Goal: Information Seeking & Learning: Check status

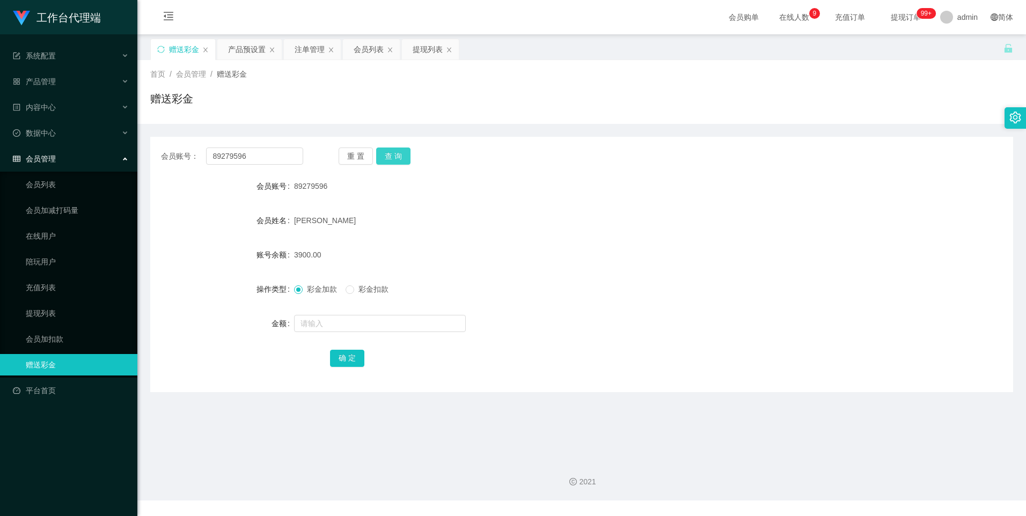
drag, startPoint x: 0, startPoint y: 0, endPoint x: 402, endPoint y: 160, distance: 432.7
click at [402, 160] on button "查 询" at bounding box center [393, 156] width 34 height 17
click at [389, 154] on button "查 询" at bounding box center [393, 156] width 34 height 17
drag, startPoint x: 405, startPoint y: 156, endPoint x: 545, endPoint y: 162, distance: 139.7
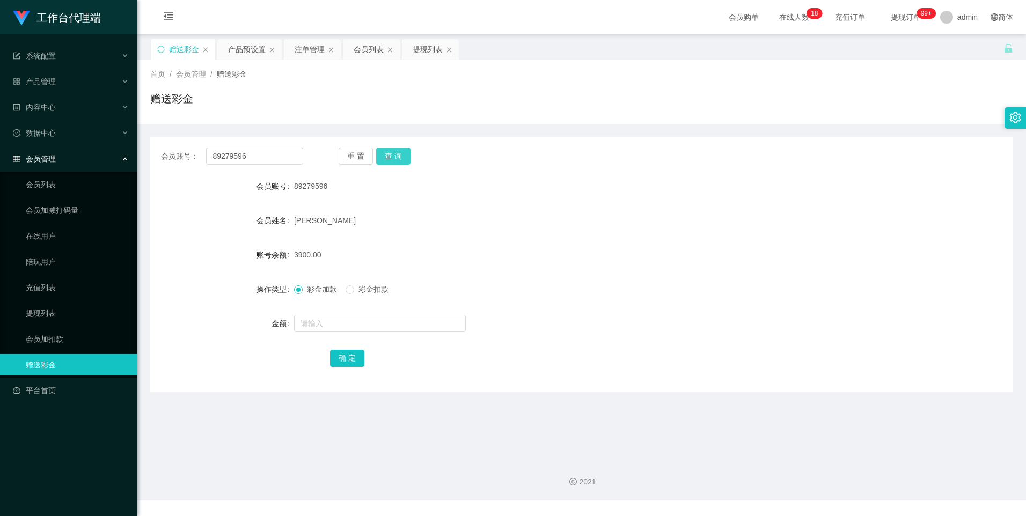
click at [405, 156] on button "查 询" at bounding box center [393, 156] width 34 height 17
click at [387, 160] on button "查 询" at bounding box center [393, 156] width 34 height 17
click at [281, 157] on input "89279596" at bounding box center [254, 156] width 97 height 17
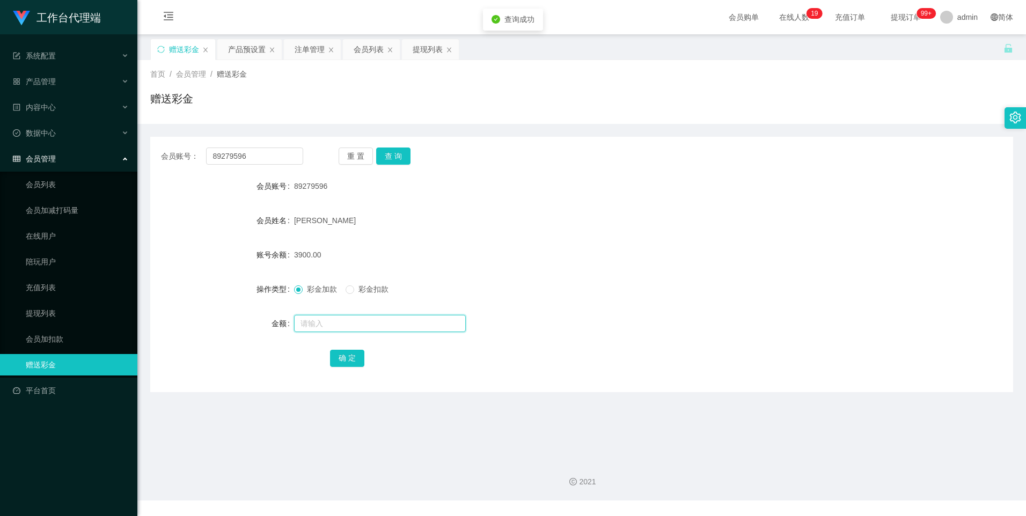
click at [324, 324] on input "text" at bounding box center [380, 323] width 172 height 17
type input "3"
type input "4"
type input "3900"
click at [335, 360] on button "确 定" at bounding box center [347, 358] width 34 height 17
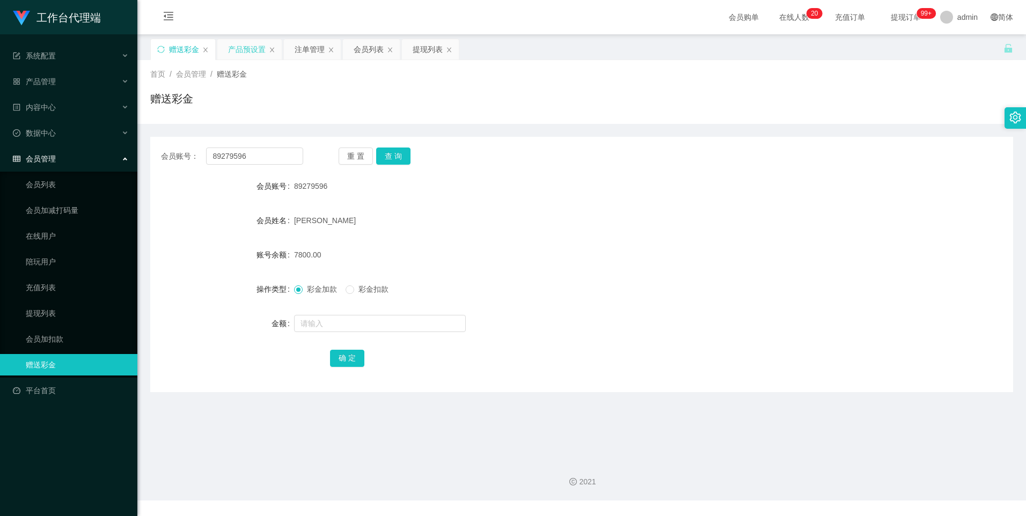
click at [247, 47] on div "产品预设置" at bounding box center [247, 49] width 38 height 20
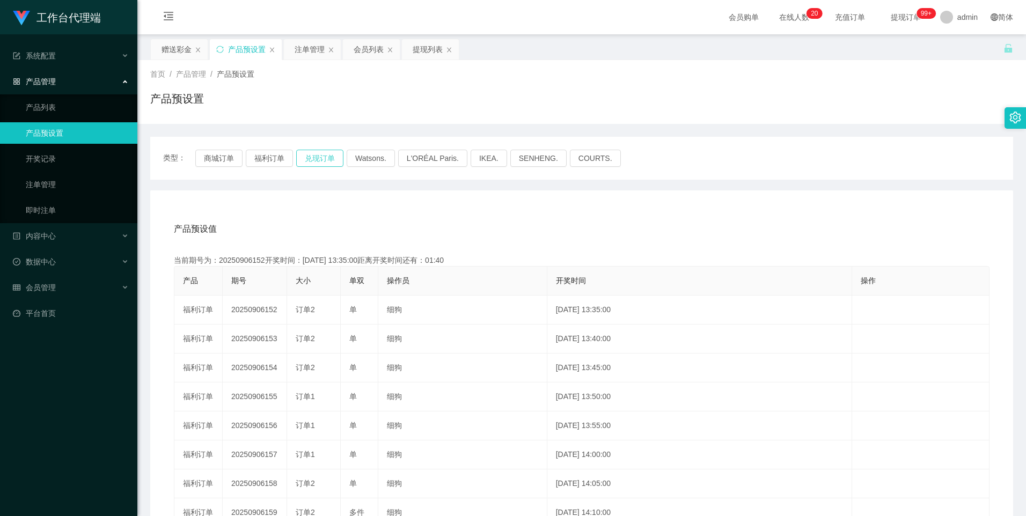
click at [320, 158] on button "兑现订单" at bounding box center [319, 158] width 47 height 17
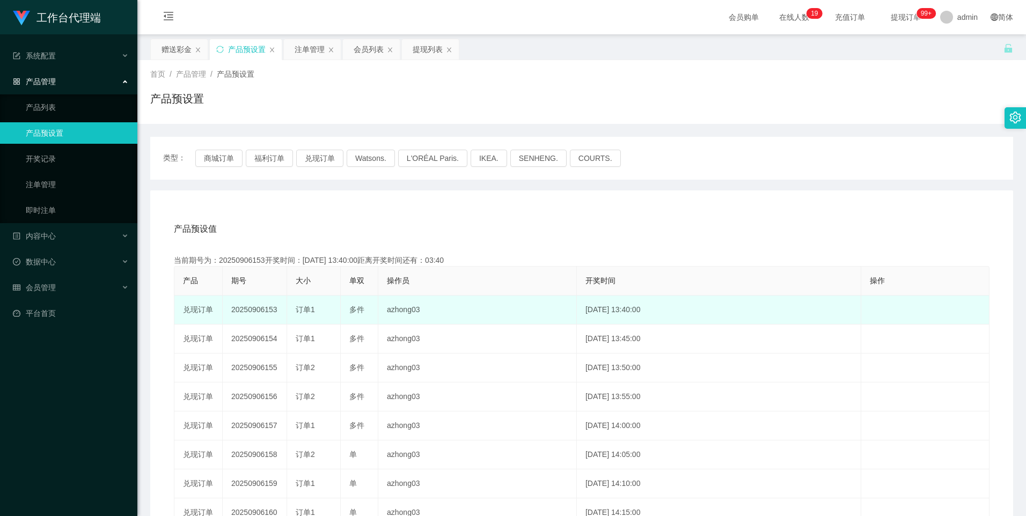
click at [246, 315] on td "20250906153" at bounding box center [255, 310] width 64 height 29
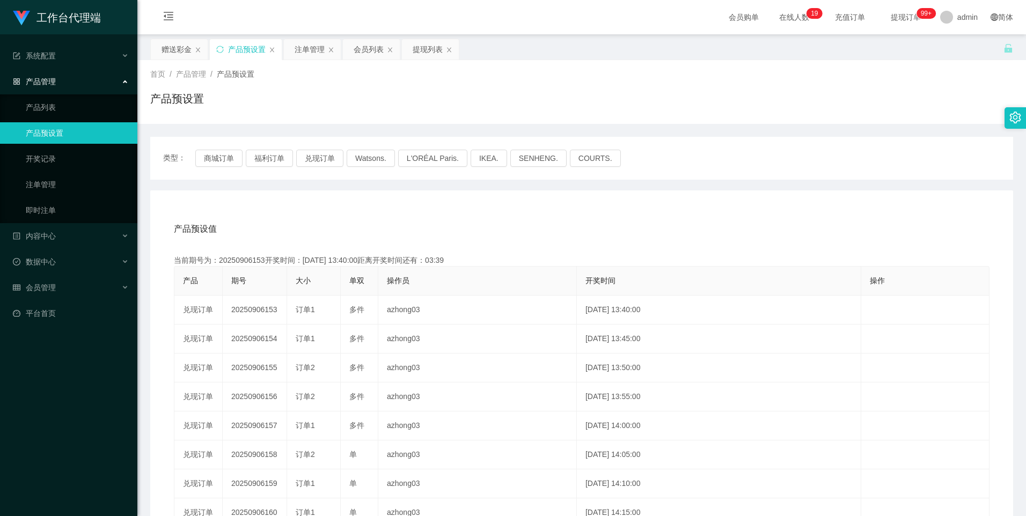
copy td "20250906153"
click at [319, 159] on button "兑现订单" at bounding box center [319, 158] width 47 height 17
click at [178, 48] on div "赠送彩金" at bounding box center [177, 49] width 30 height 20
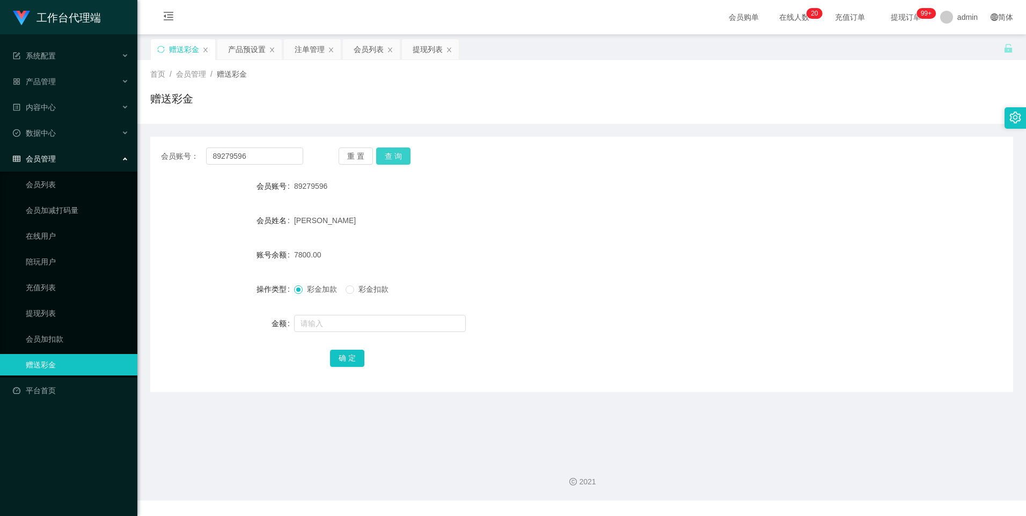
click at [404, 156] on button "查 询" at bounding box center [393, 156] width 34 height 17
click at [313, 47] on div "注单管理" at bounding box center [310, 49] width 30 height 20
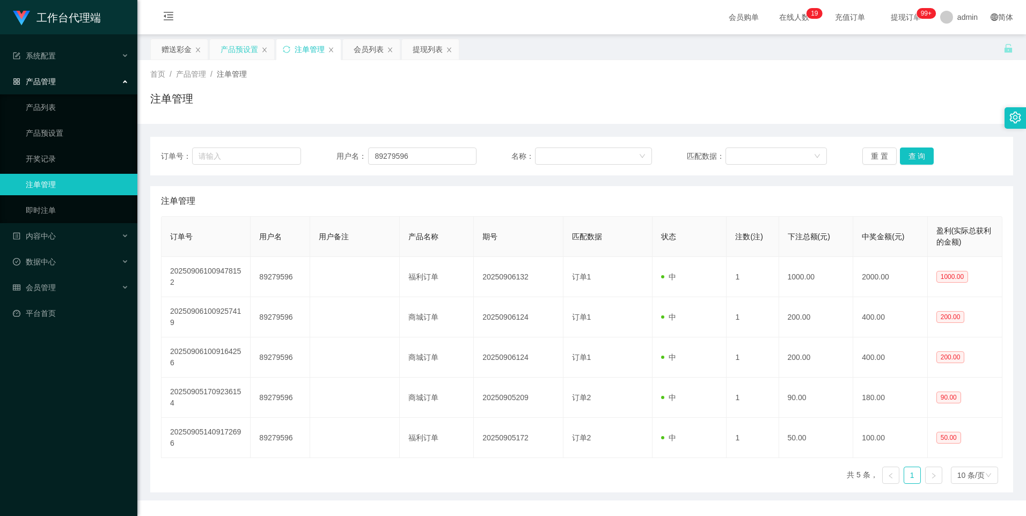
click at [237, 42] on div "产品预设置" at bounding box center [240, 49] width 38 height 20
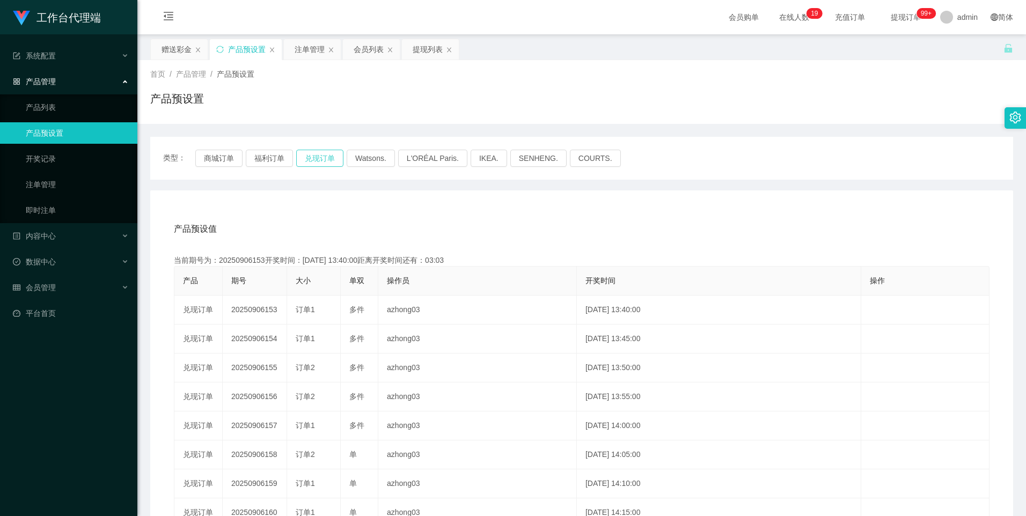
click at [329, 160] on button "兑现订单" at bounding box center [319, 158] width 47 height 17
click at [308, 51] on div "注单管理" at bounding box center [310, 49] width 30 height 20
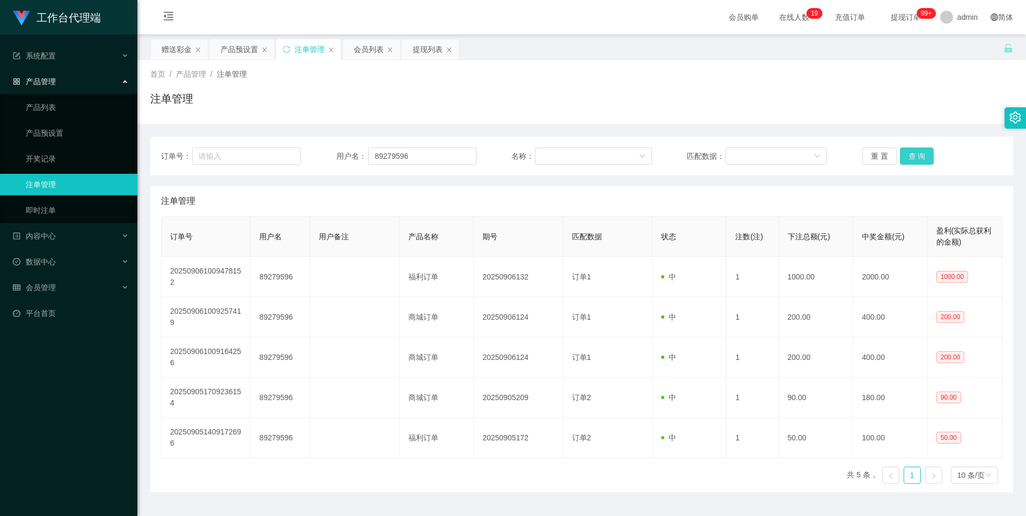
click at [914, 157] on button "查 询" at bounding box center [917, 156] width 34 height 17
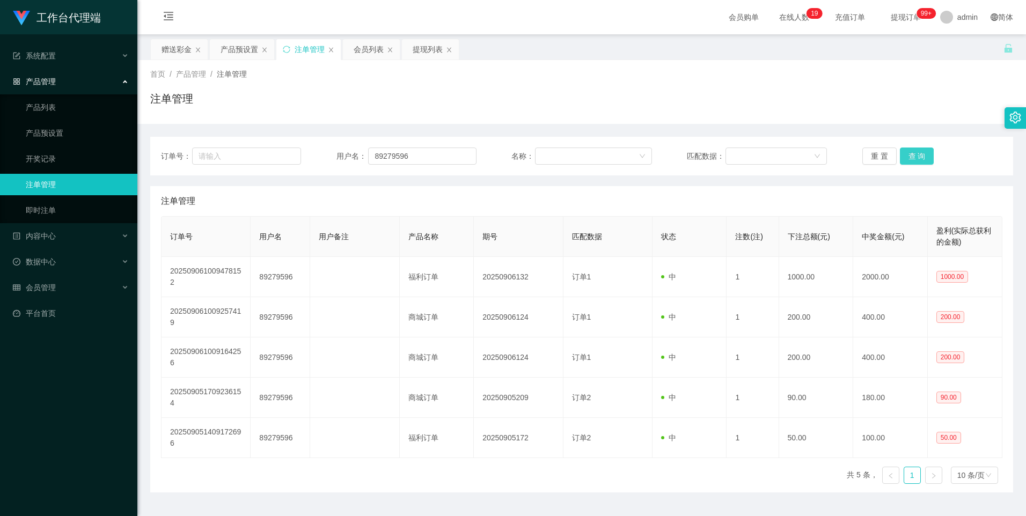
click at [914, 157] on button "查 询" at bounding box center [917, 156] width 34 height 17
click at [911, 165] on div "订单号： 用户名： 89279596 名称： 匹配数据： 重 置 查 询" at bounding box center [581, 156] width 863 height 39
click at [912, 163] on button "查 询" at bounding box center [917, 156] width 34 height 17
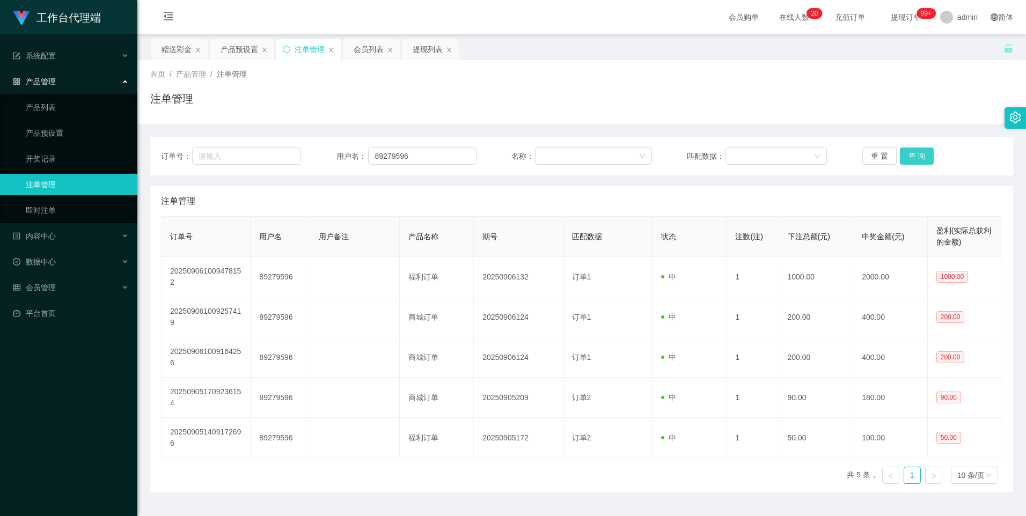
click at [913, 160] on button "查 询" at bounding box center [917, 156] width 34 height 17
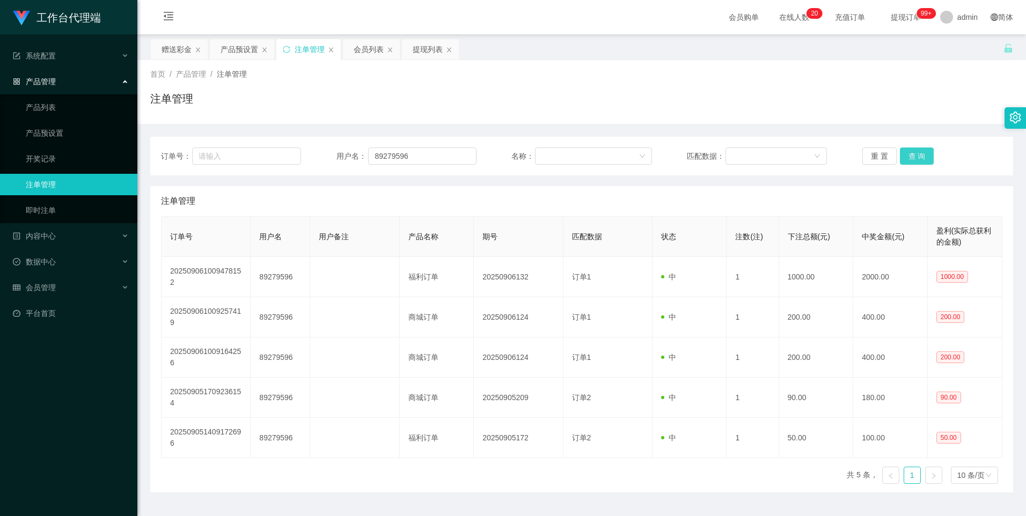
click at [913, 160] on button "查 询" at bounding box center [917, 156] width 34 height 17
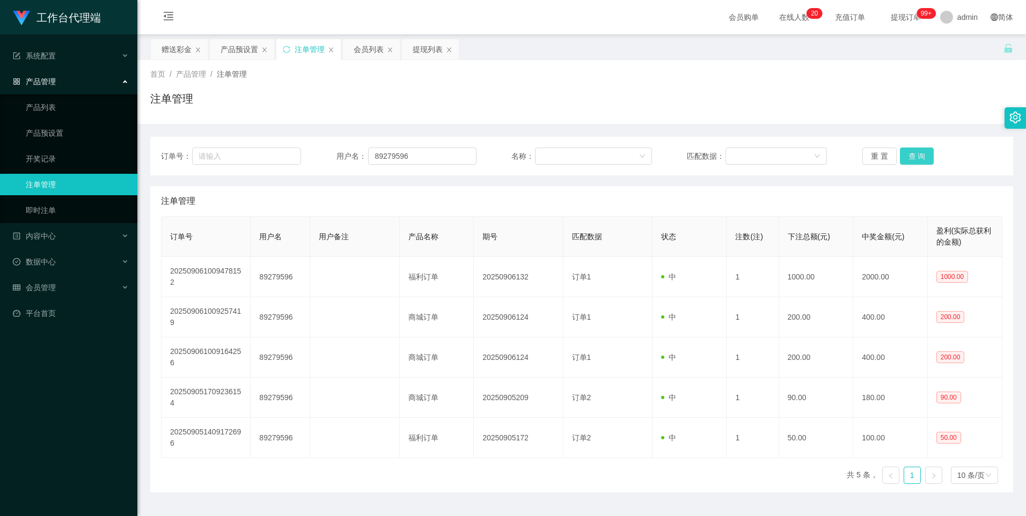
click at [913, 160] on button "查 询" at bounding box center [917, 156] width 34 height 17
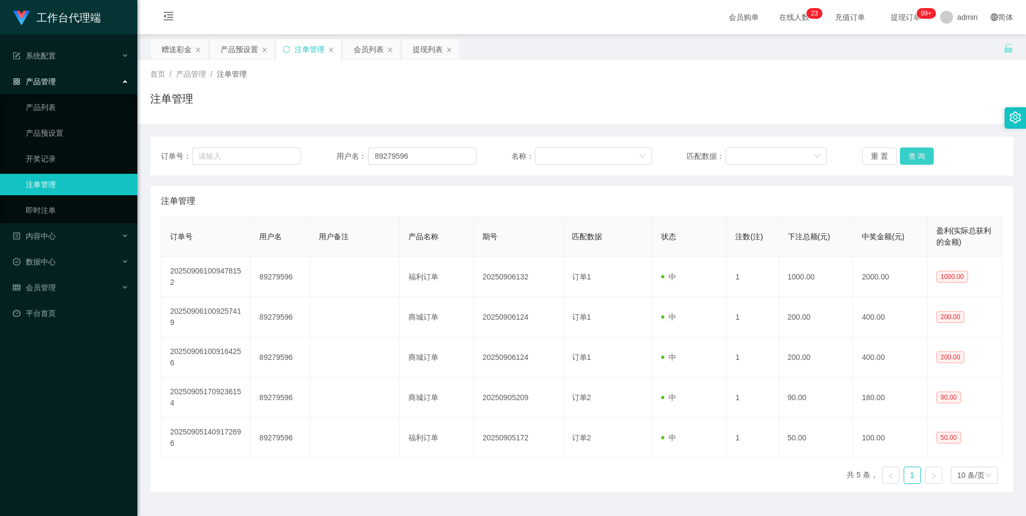
click at [913, 159] on button "查 询" at bounding box center [917, 156] width 34 height 17
click at [914, 156] on button "查 询" at bounding box center [917, 156] width 34 height 17
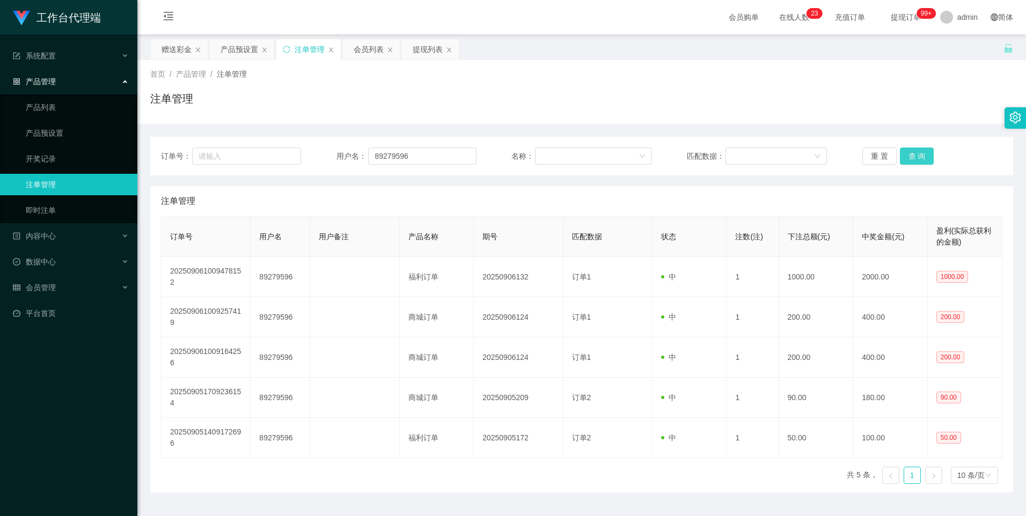
click at [914, 156] on button "查 询" at bounding box center [917, 156] width 34 height 17
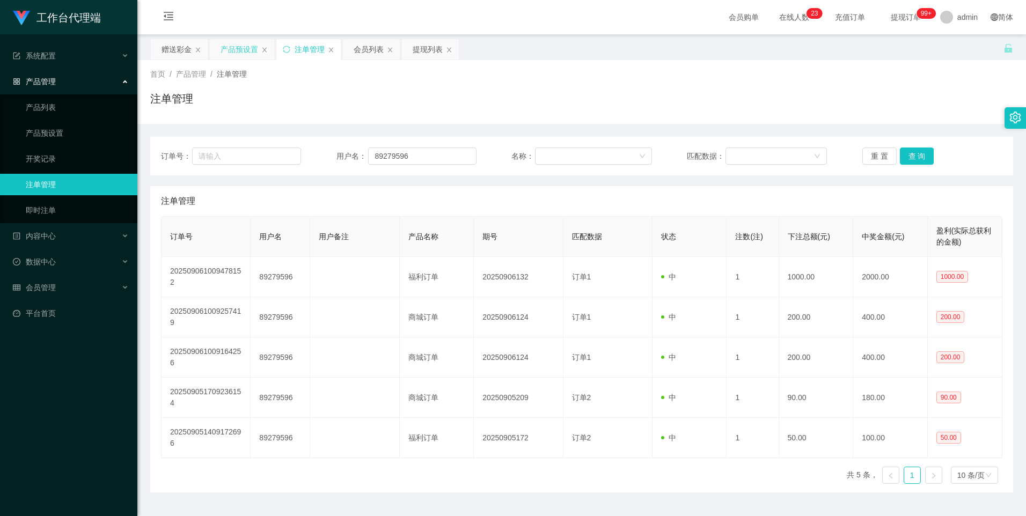
click at [234, 48] on div "产品预设置" at bounding box center [240, 49] width 38 height 20
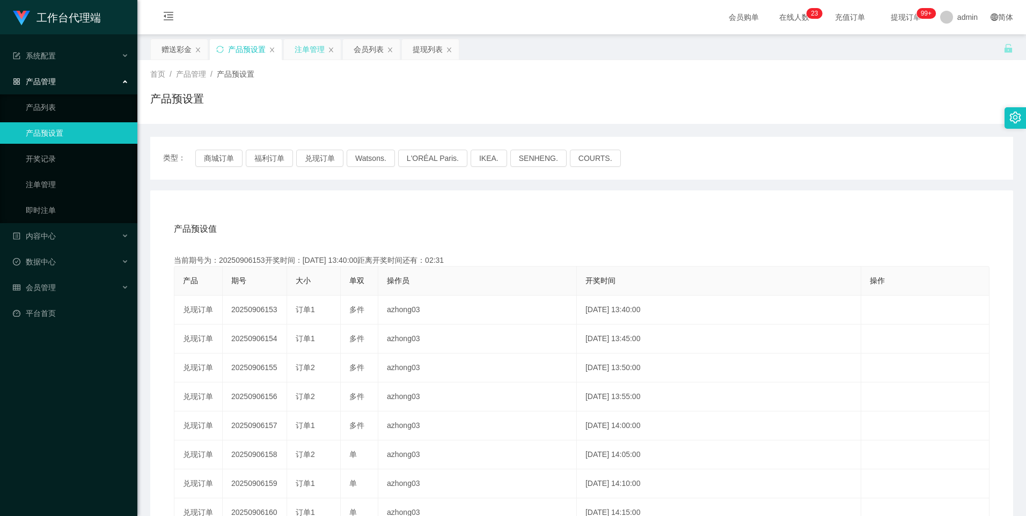
click at [307, 48] on div "注单管理" at bounding box center [310, 49] width 30 height 20
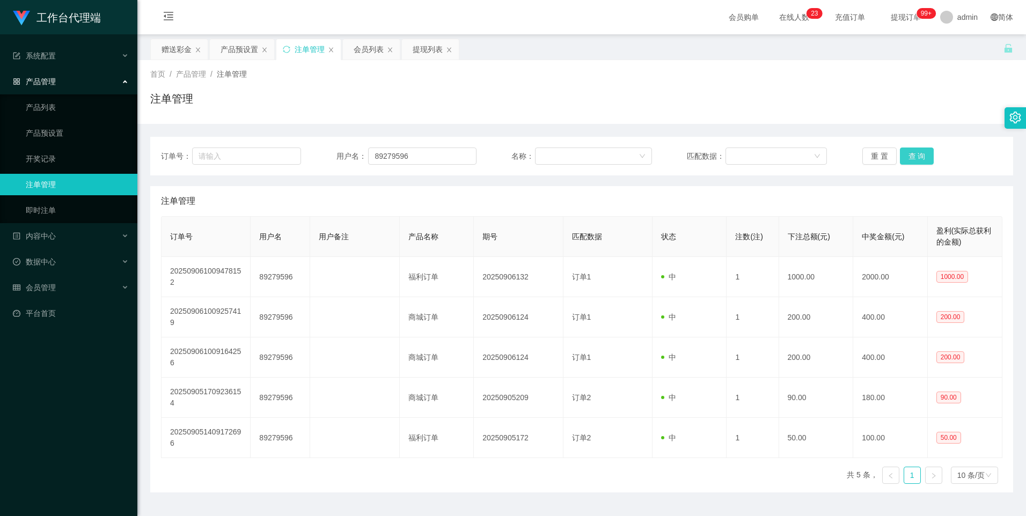
click at [916, 155] on button "查 询" at bounding box center [917, 156] width 34 height 17
click at [909, 156] on button "查 询" at bounding box center [917, 156] width 34 height 17
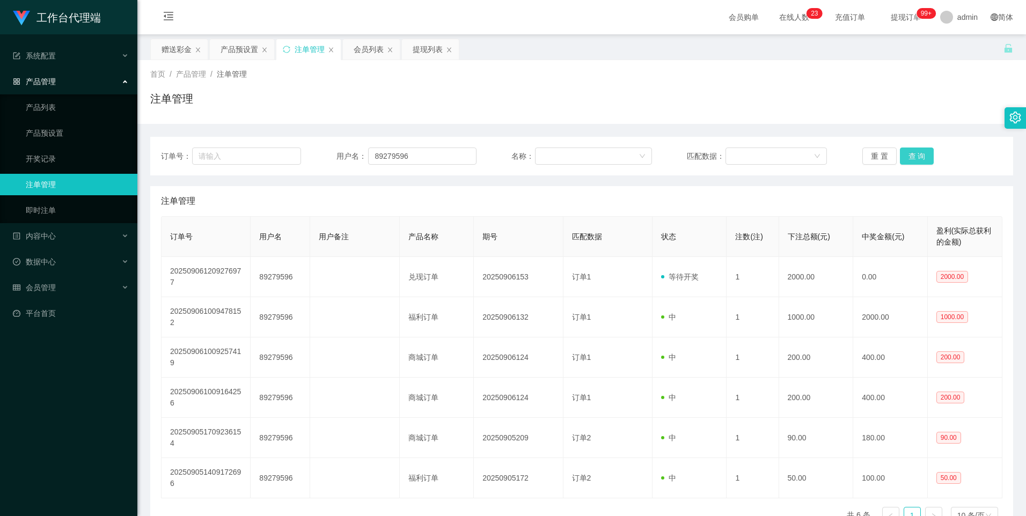
click at [909, 156] on button "查 询" at bounding box center [917, 156] width 34 height 17
drag, startPoint x: 914, startPoint y: 156, endPoint x: 938, endPoint y: 105, distance: 57.1
click at [914, 156] on button "查 询" at bounding box center [917, 156] width 34 height 17
click at [231, 49] on div "产品预设置" at bounding box center [240, 49] width 38 height 20
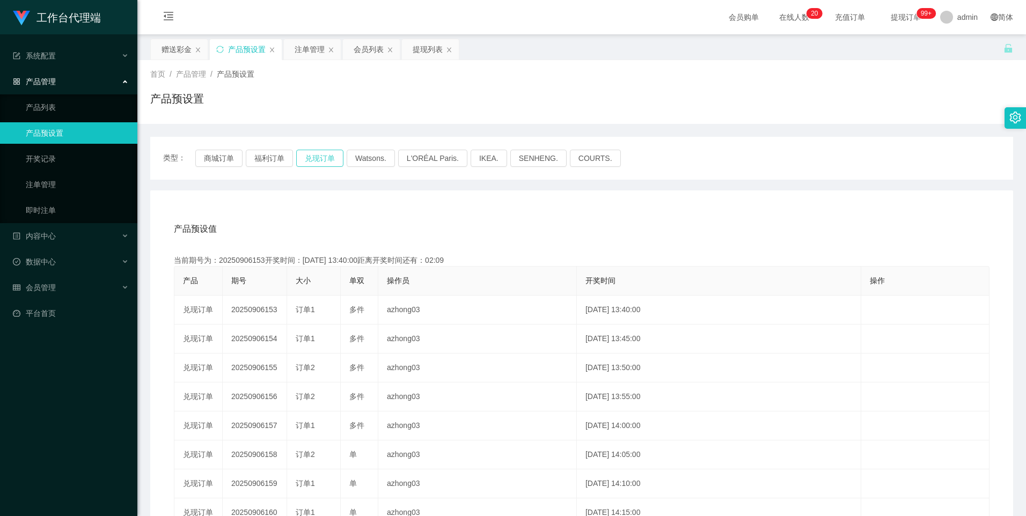
click at [315, 152] on button "兑现订单" at bounding box center [319, 158] width 47 height 17
click at [307, 50] on div "注单管理" at bounding box center [310, 49] width 30 height 20
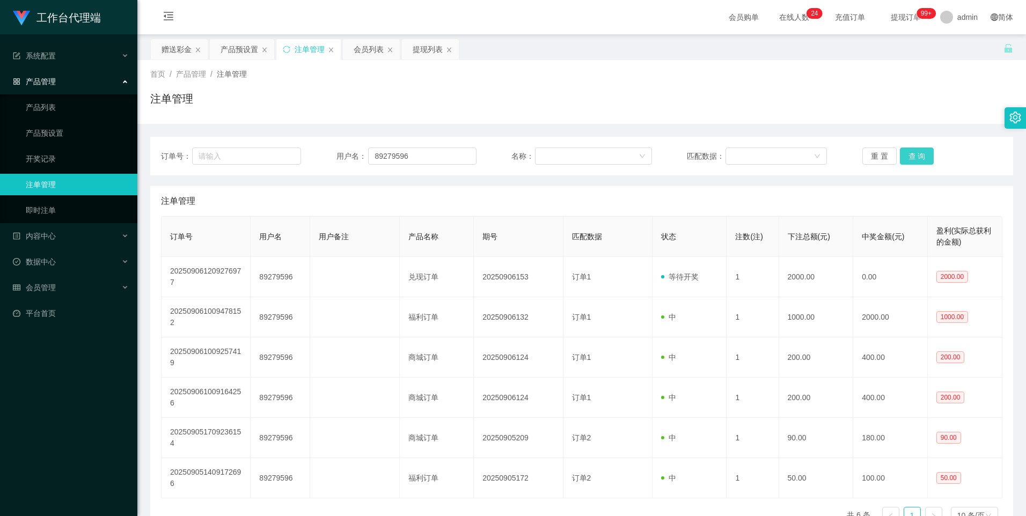
click at [913, 156] on button "查 询" at bounding box center [917, 156] width 34 height 17
click at [916, 153] on button "查 询" at bounding box center [917, 156] width 34 height 17
click at [917, 159] on button "查 询" at bounding box center [917, 156] width 34 height 17
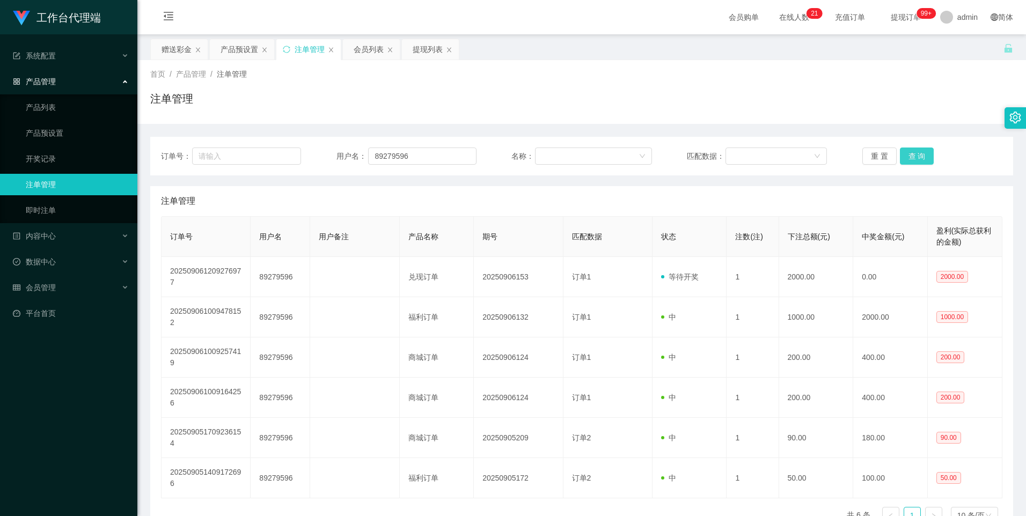
click at [917, 159] on button "查 询" at bounding box center [917, 156] width 34 height 17
click at [245, 49] on div "产品预设置" at bounding box center [240, 49] width 38 height 20
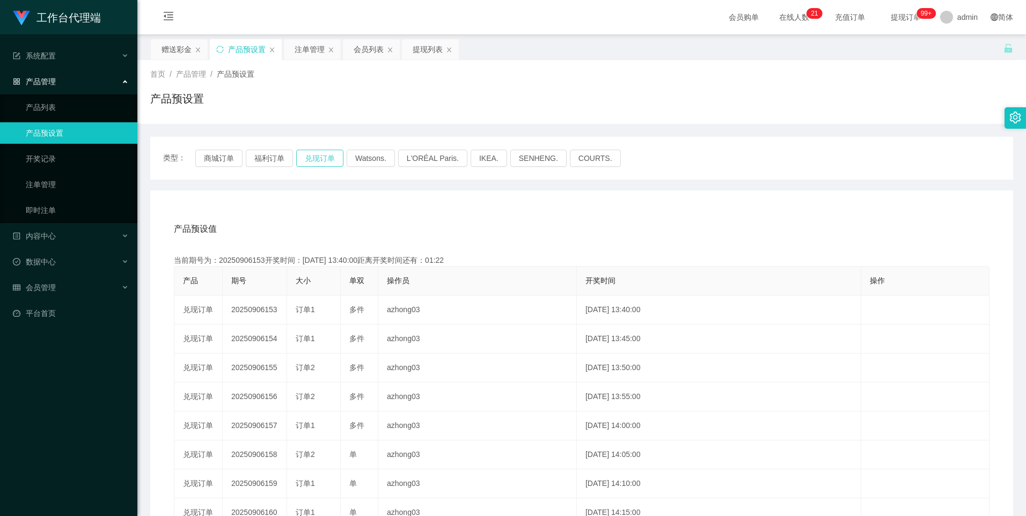
click at [323, 159] on button "兑现订单" at bounding box center [319, 158] width 47 height 17
click at [304, 46] on div "注单管理" at bounding box center [310, 49] width 30 height 20
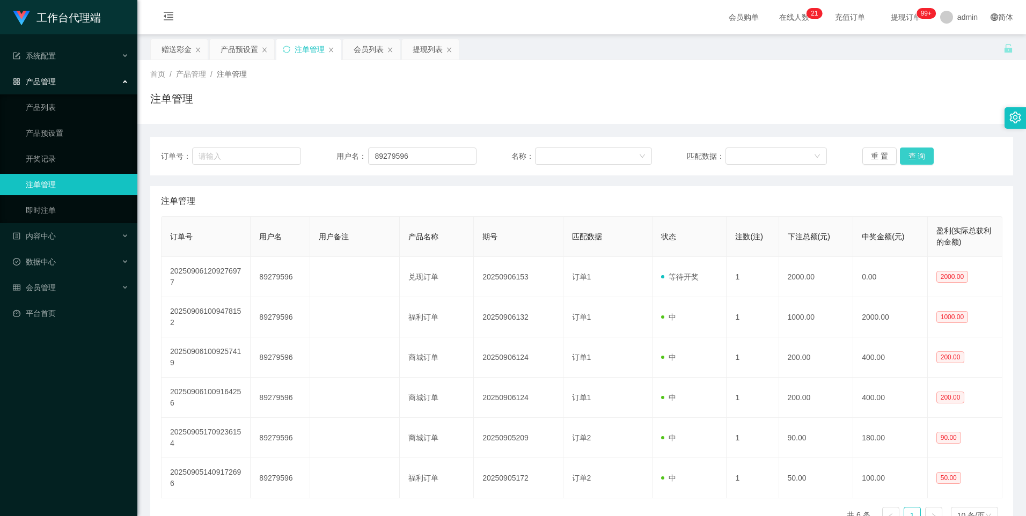
click at [921, 158] on button "查 询" at bounding box center [917, 156] width 34 height 17
click at [915, 157] on button "查 询" at bounding box center [917, 156] width 34 height 17
click at [912, 151] on button "查 询" at bounding box center [917, 156] width 34 height 17
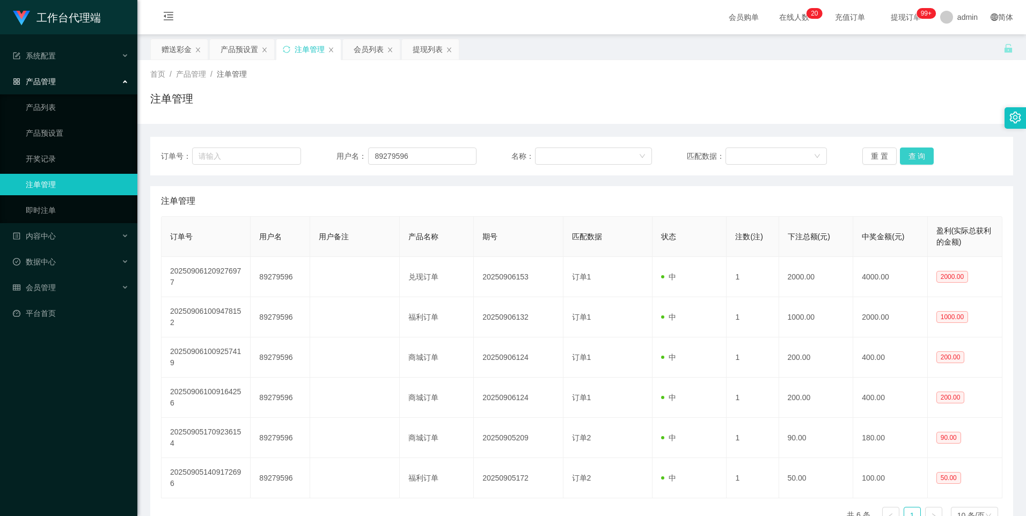
click at [913, 152] on button "查 询" at bounding box center [917, 156] width 34 height 17
click at [914, 156] on button "查 询" at bounding box center [917, 156] width 34 height 17
